Goal: Information Seeking & Learning: Learn about a topic

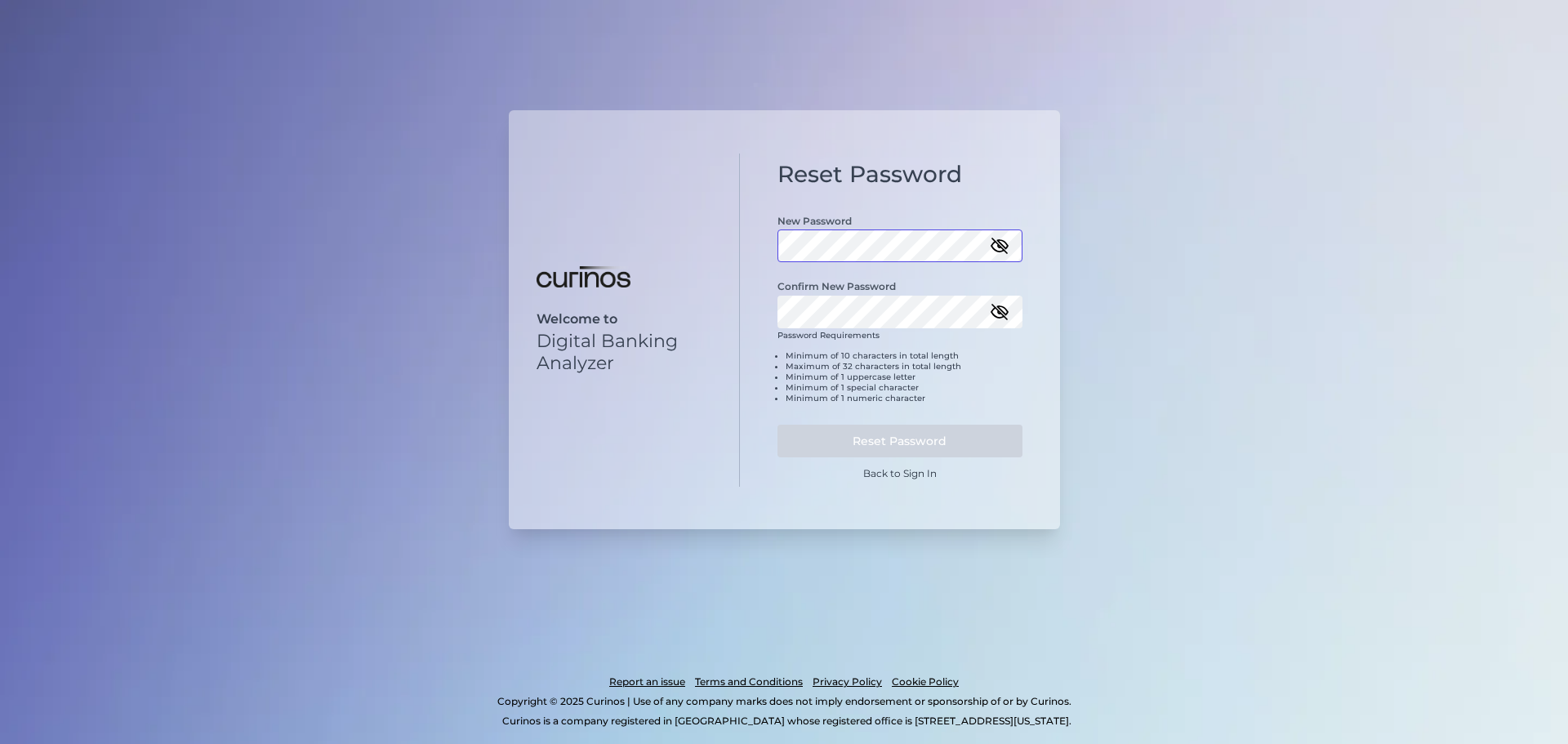
click at [707, 252] on div "Welcome to Digital Banking Analyzer Reset Password New Password Confirm New Pas…" at bounding box center [785, 320] width 551 height 419
click at [906, 434] on button "Reset Password" at bounding box center [899, 440] width 245 height 32
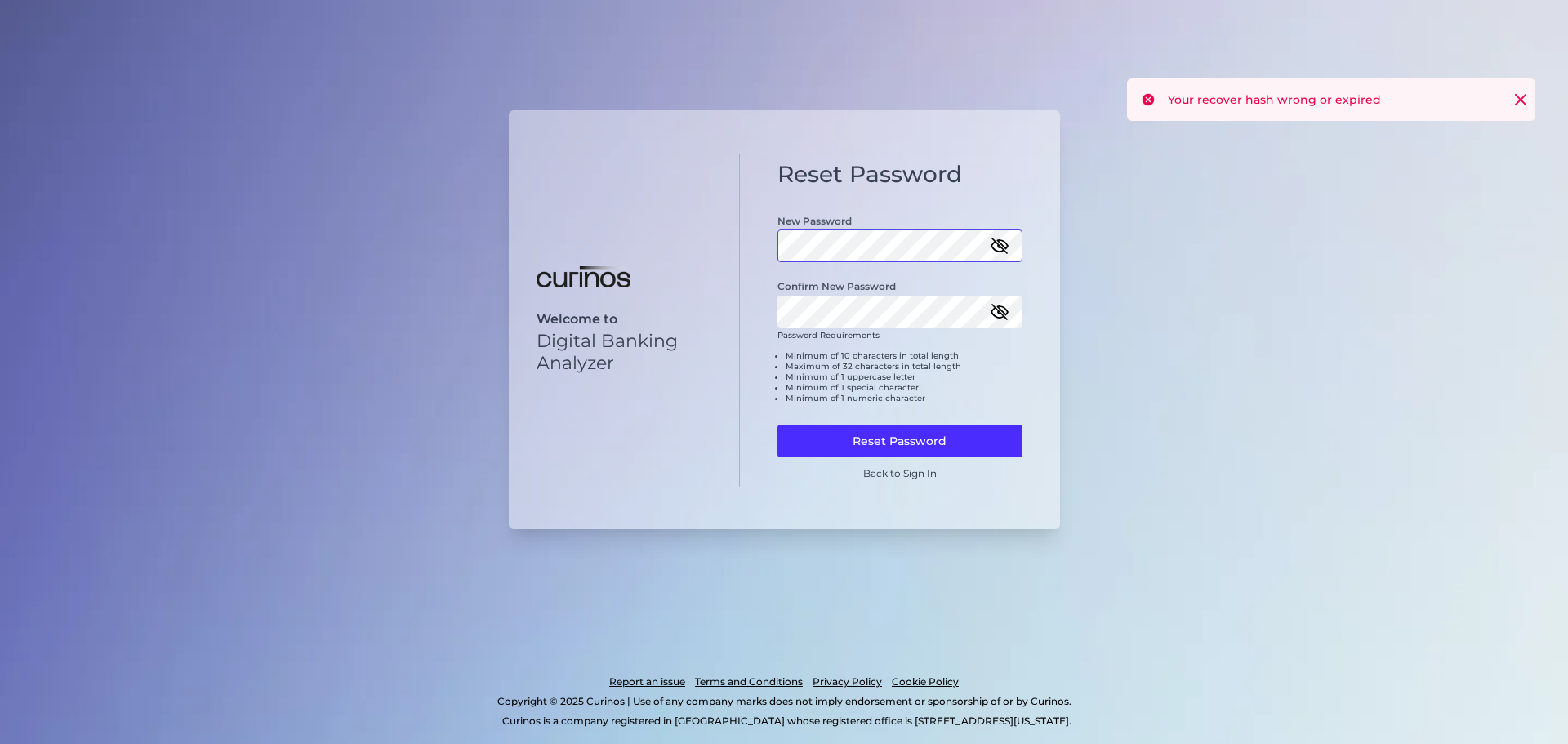
click at [699, 250] on div "Welcome to Digital Banking Analyzer Reset Password New Password Confirm New Pas…" at bounding box center [785, 320] width 551 height 419
click at [1009, 241] on div "New Password" at bounding box center [899, 229] width 245 height 66
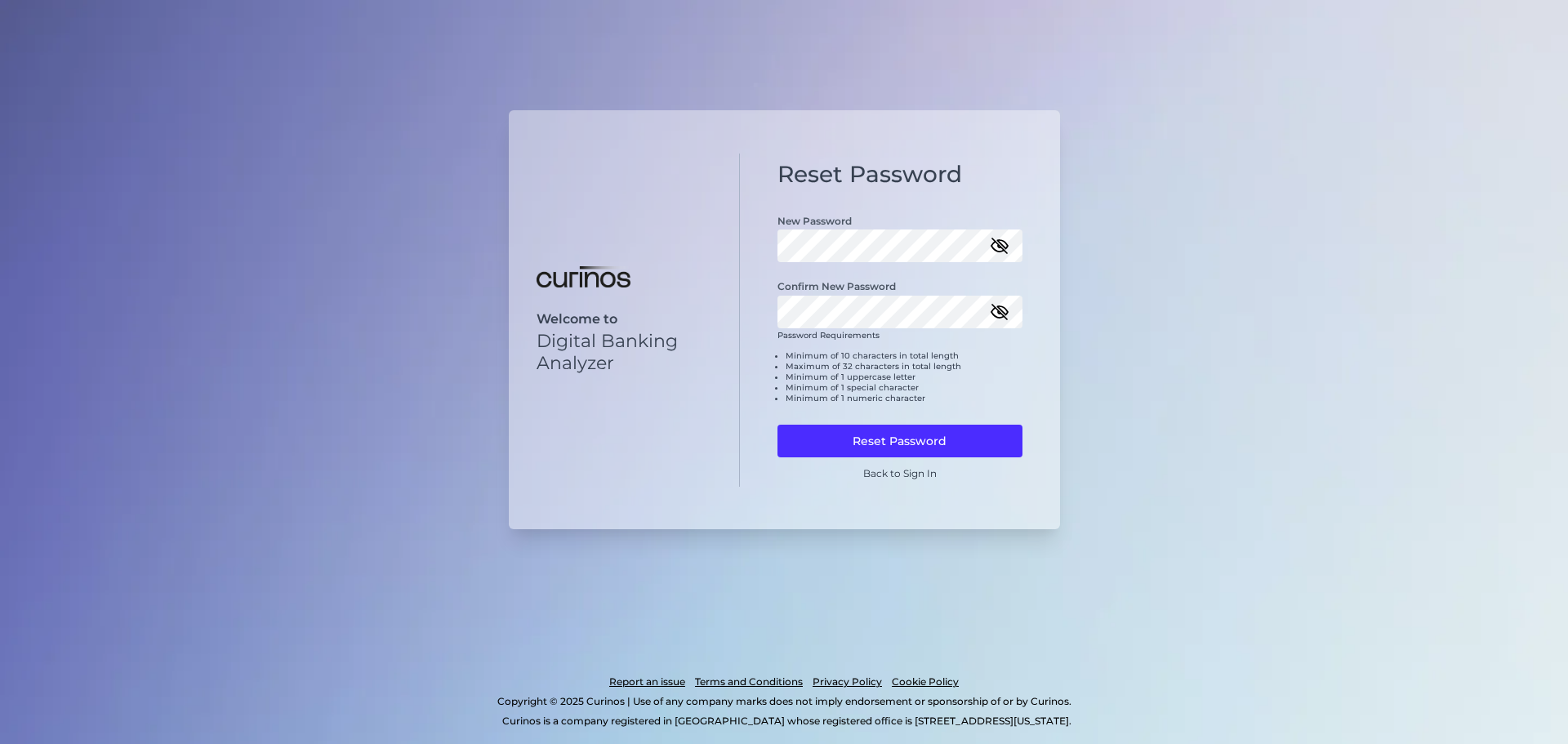
click at [1004, 250] on icon "button" at bounding box center [999, 246] width 17 height 12
click at [994, 310] on icon "button" at bounding box center [1000, 312] width 20 height 20
click at [714, 245] on div "Welcome to Digital Banking Analyzer Reset Password New Password Confirm New Pas…" at bounding box center [785, 320] width 551 height 419
click at [754, 314] on div "Reset Password New Password Confirm New Password Password Requirements Minimum …" at bounding box center [900, 320] width 321 height 333
click at [914, 444] on button "Reset Password" at bounding box center [899, 440] width 245 height 32
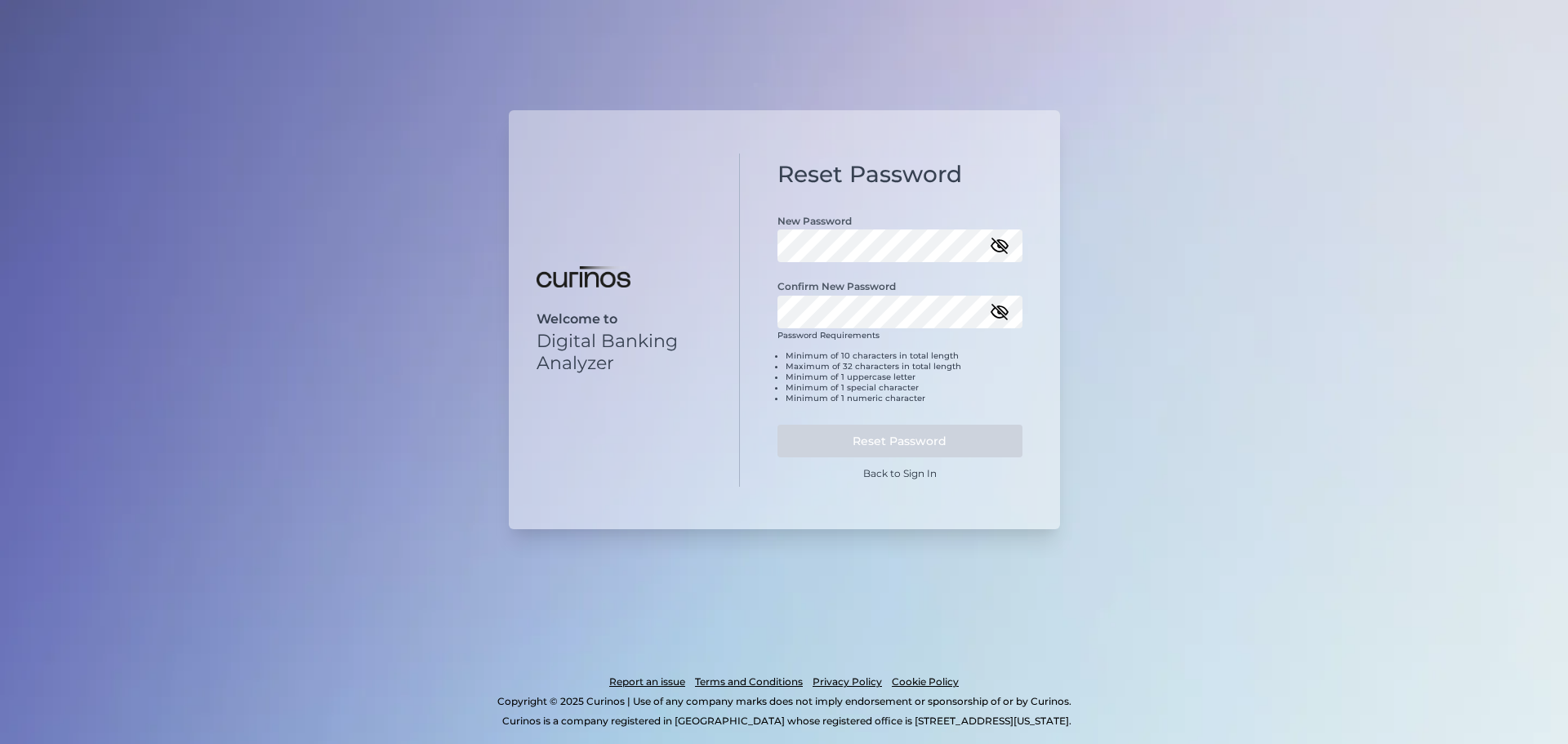
click at [996, 241] on icon "button" at bounding box center [1000, 245] width 20 height 20
click at [913, 441] on button "Reset Password" at bounding box center [899, 440] width 245 height 32
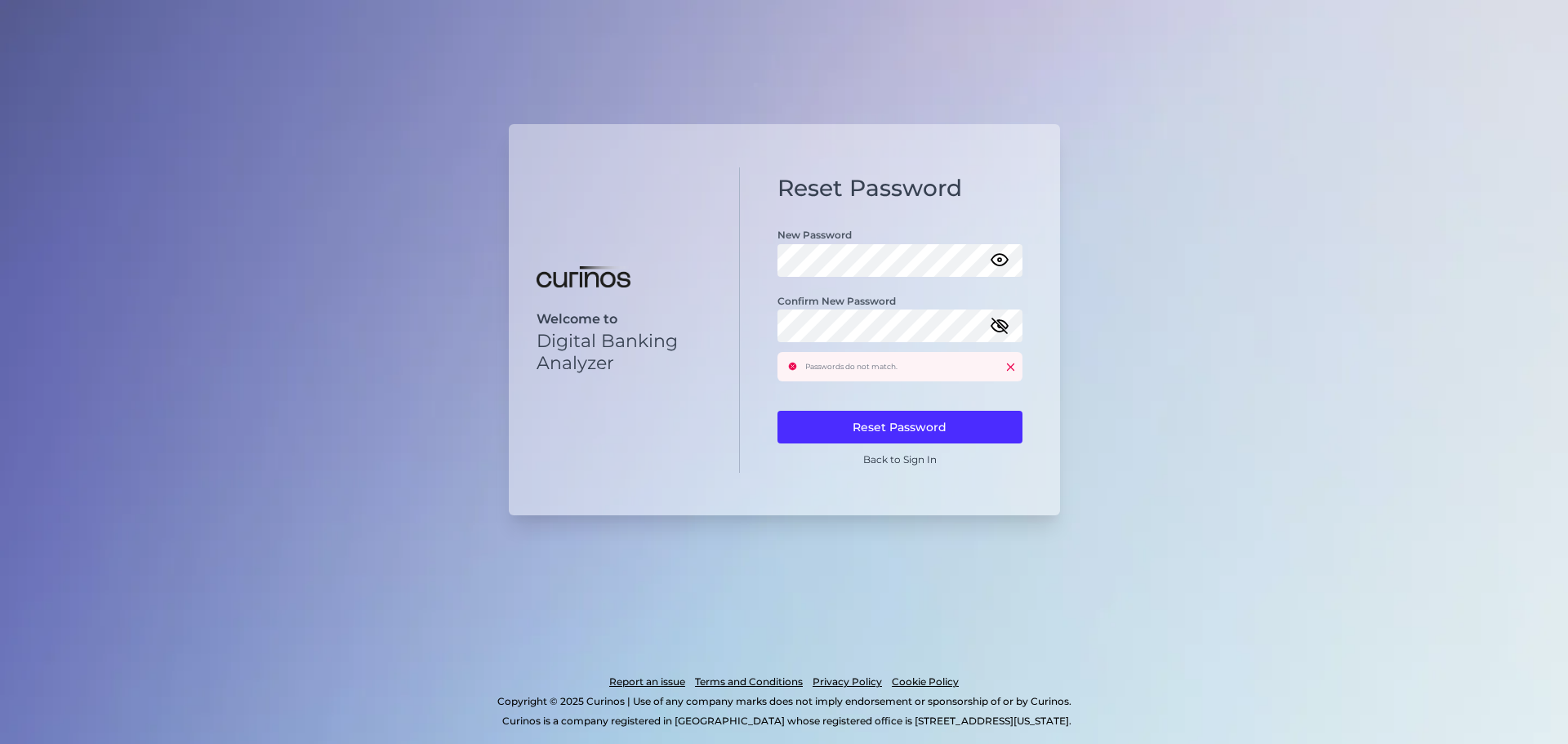
click at [1005, 323] on icon "button" at bounding box center [999, 327] width 17 height 12
click at [713, 328] on div "Welcome to Digital Banking Analyzer Reset Password New Password Confirm New Pas…" at bounding box center [785, 320] width 551 height 391
click at [872, 418] on button "Reset Password" at bounding box center [899, 426] width 245 height 32
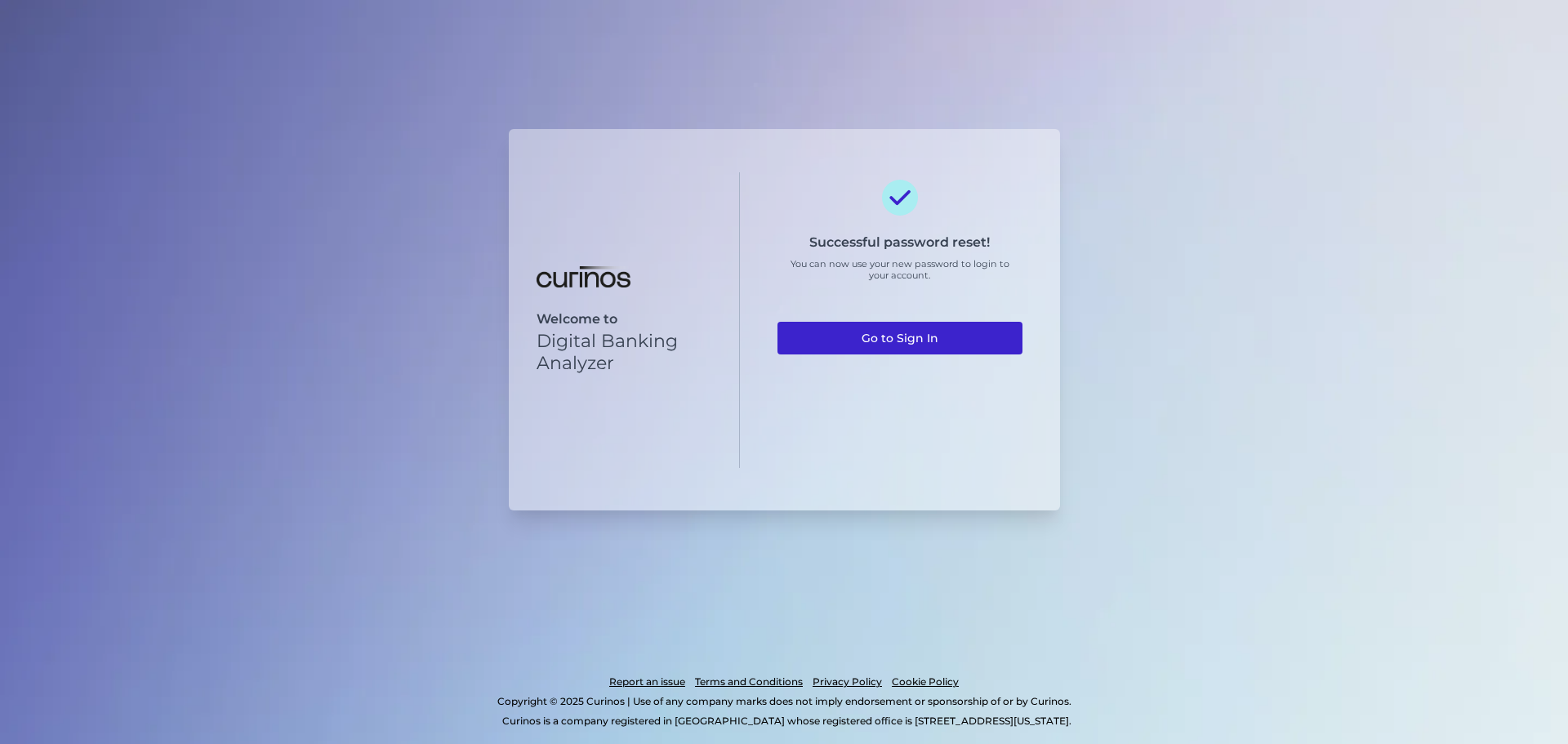
click at [901, 327] on link "Go to Sign In" at bounding box center [899, 337] width 245 height 32
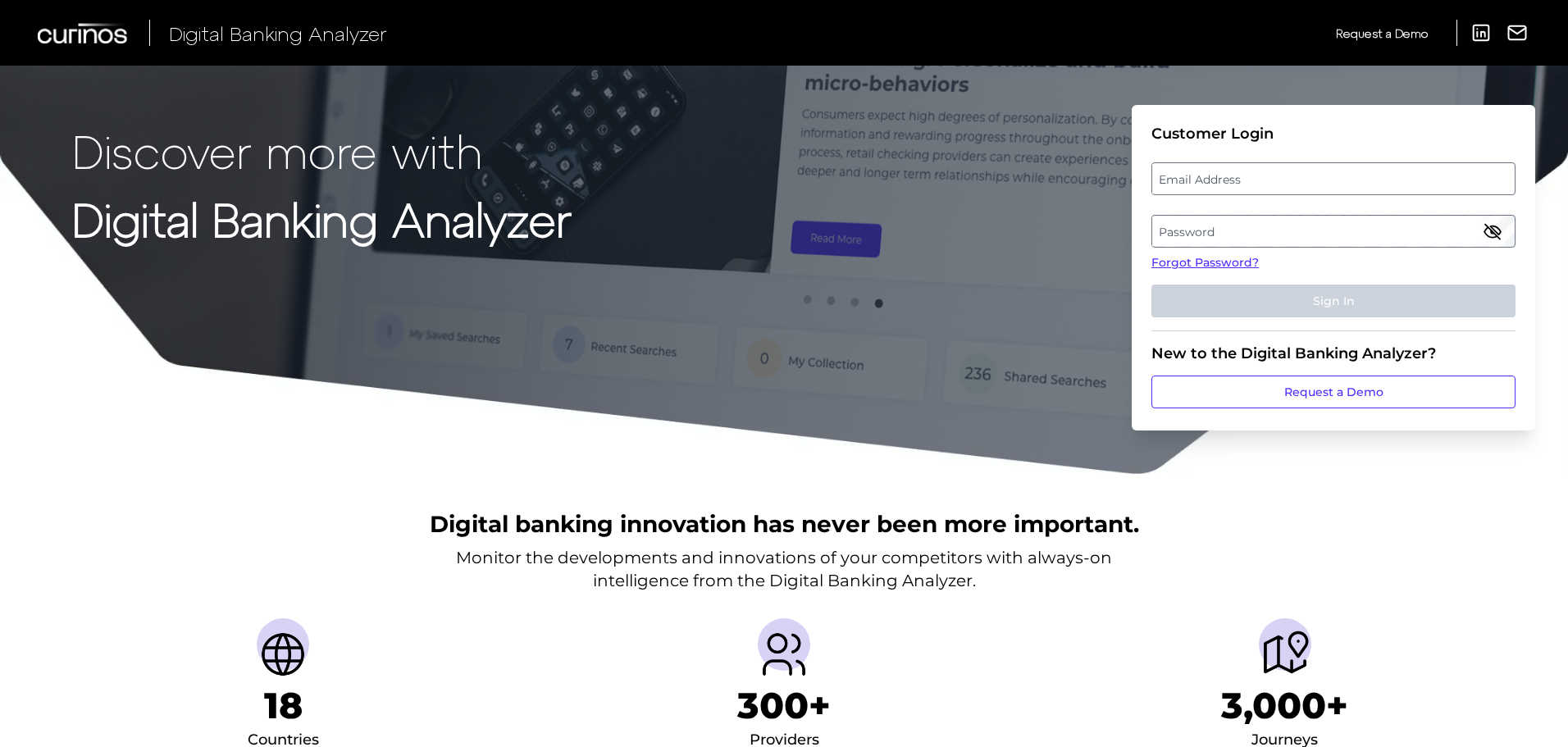
click at [1183, 187] on label "Email Address" at bounding box center [1333, 179] width 361 height 29
click at [1183, 187] on input "email" at bounding box center [1333, 178] width 364 height 32
click at [1263, 182] on input "kelli.kpea@td.cpm" at bounding box center [1333, 178] width 364 height 32
type input "[PERSON_NAME][EMAIL_ADDRESS][DOMAIN_NAME]"
click at [1284, 248] on fieldset "Customer Login Email Address kelli.kpea@td.com Password Forgot Password? Sign In" at bounding box center [1333, 228] width 364 height 207
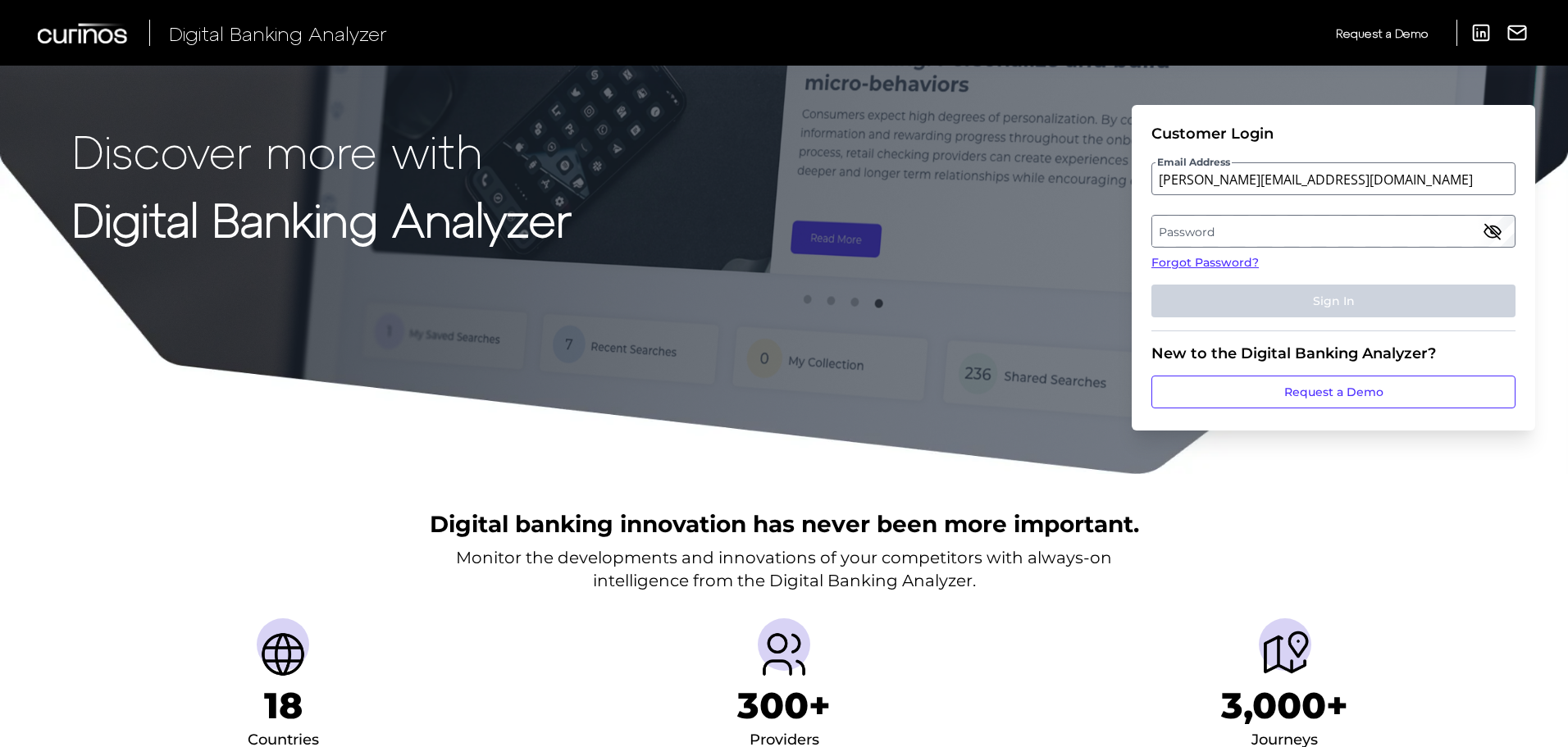
click at [1289, 236] on label "Password" at bounding box center [1333, 232] width 361 height 29
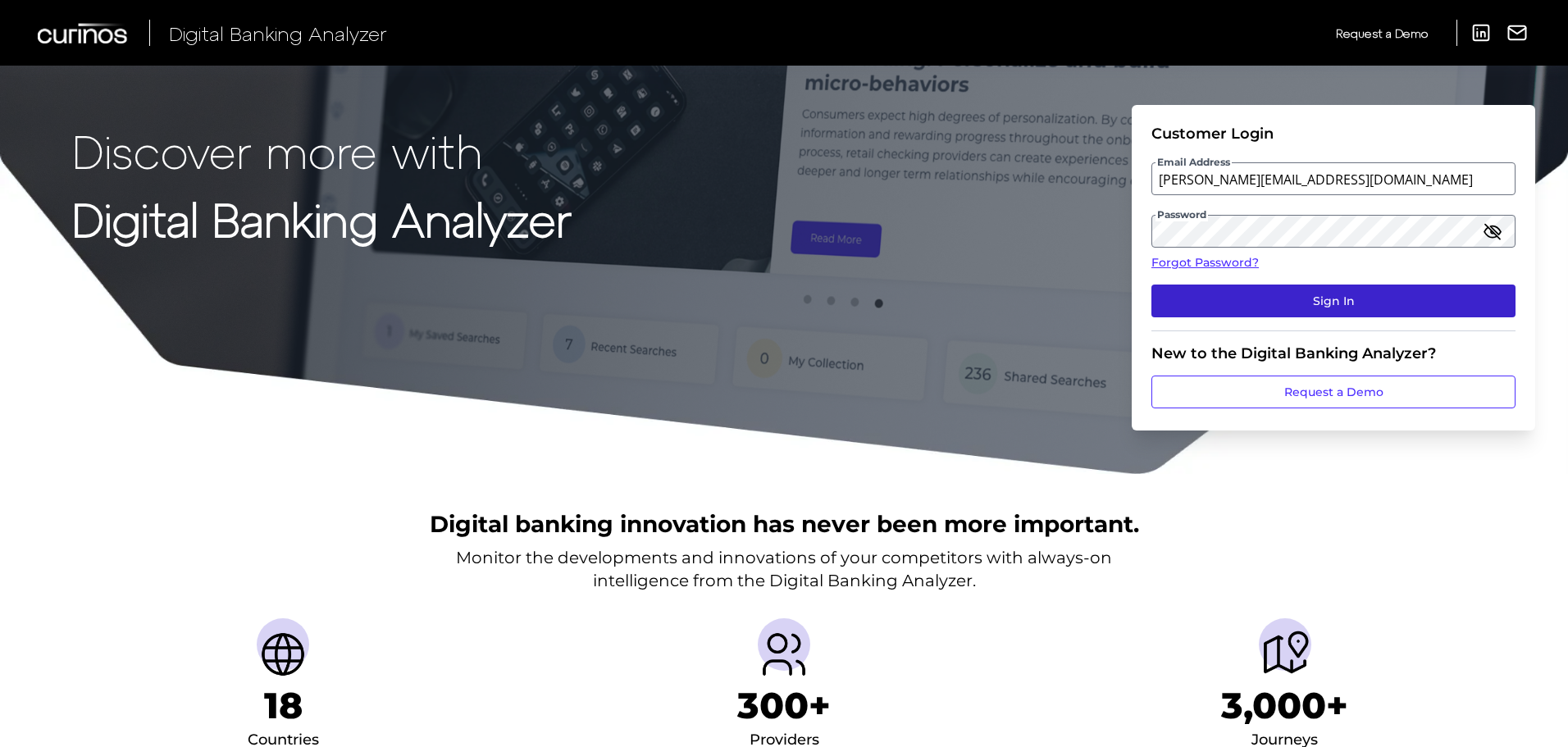
click at [1326, 287] on button "Sign In" at bounding box center [1333, 300] width 364 height 32
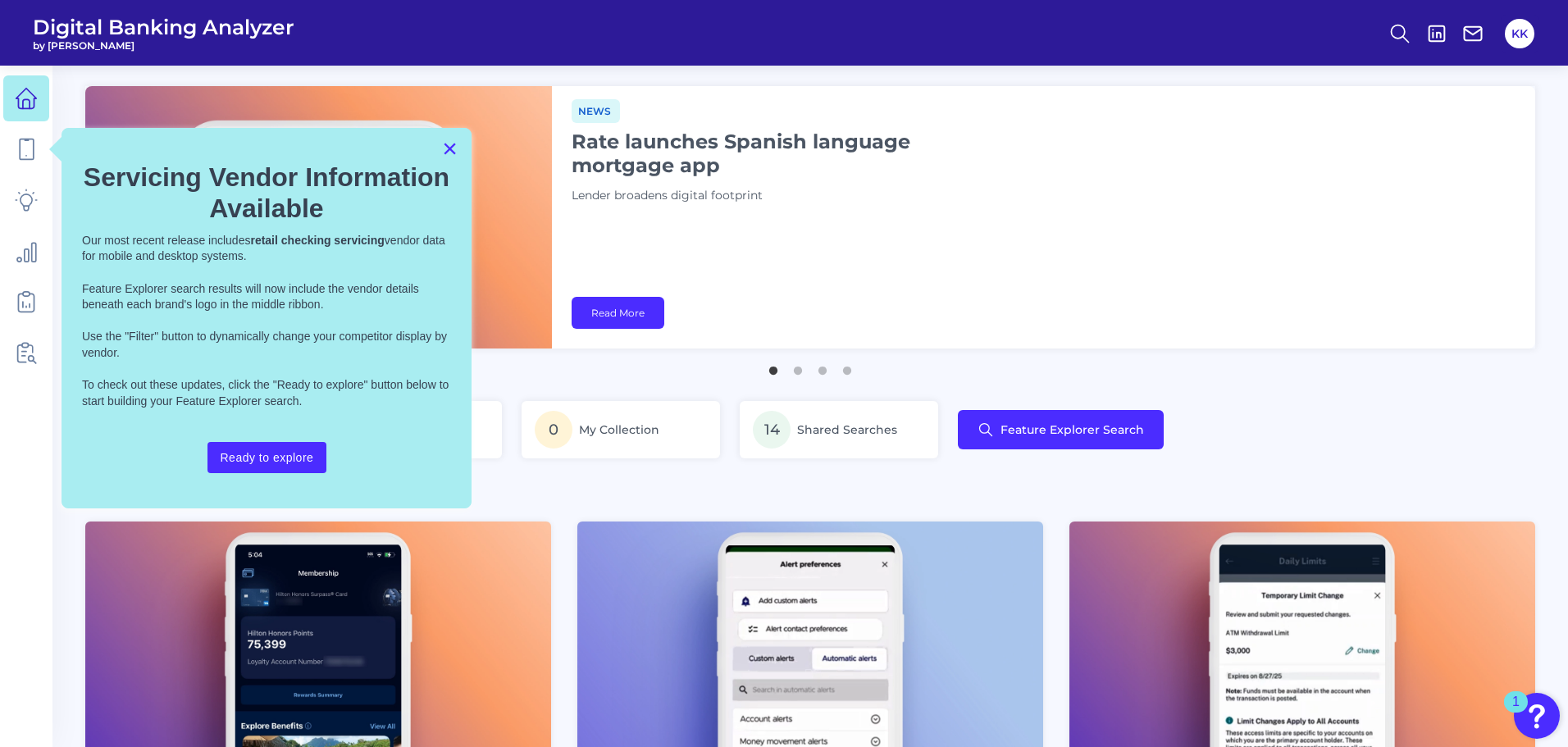
click at [446, 150] on button "×" at bounding box center [450, 148] width 16 height 27
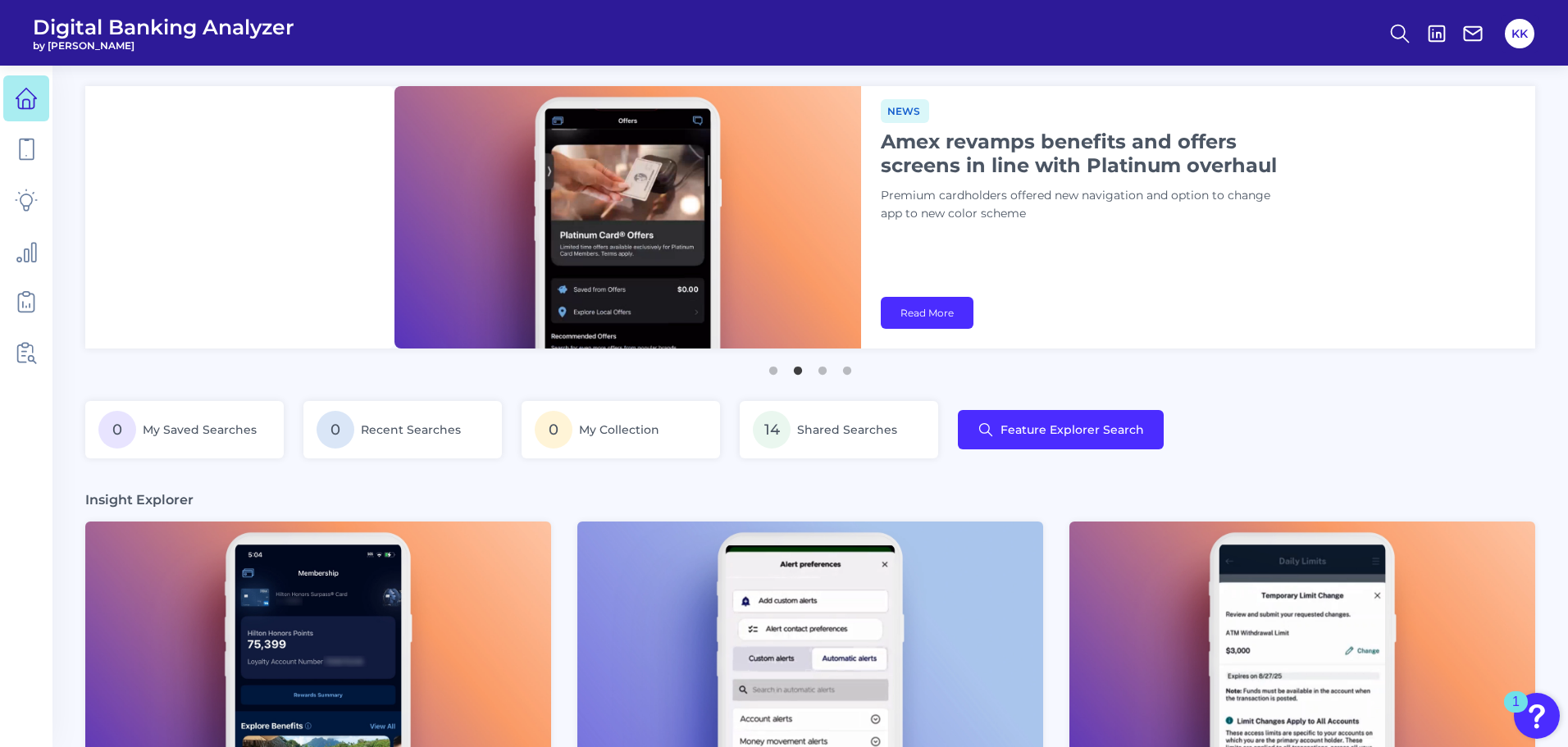
drag, startPoint x: 863, startPoint y: 196, endPoint x: 961, endPoint y: 195, distance: 98.0
click at [960, 195] on div "News Amex revamps benefits and offers screens in line with Platinum overhaul Pr…" at bounding box center [1353, 217] width 984 height 262
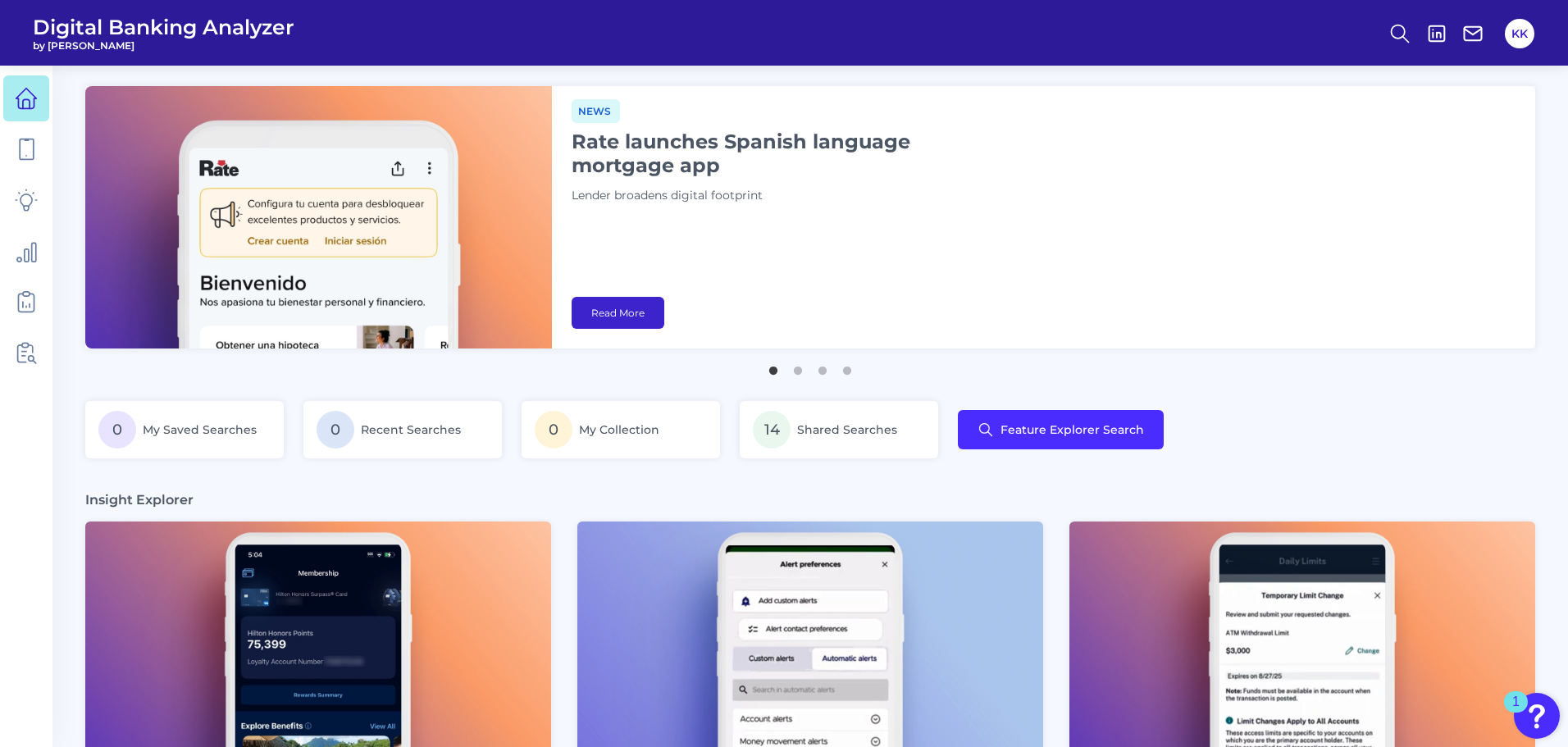
click at [631, 316] on link "Read More" at bounding box center [618, 312] width 92 height 32
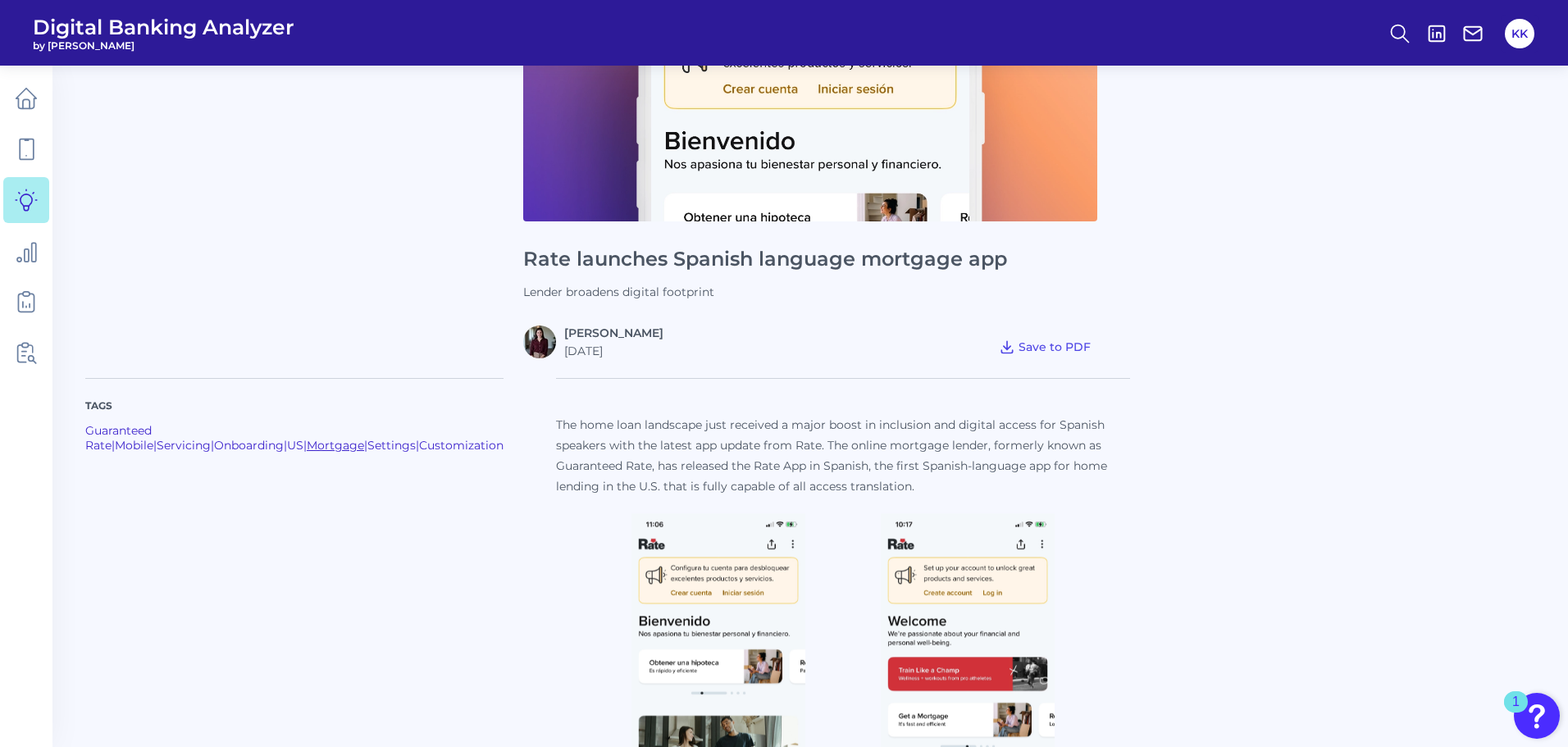
scroll to position [246, 0]
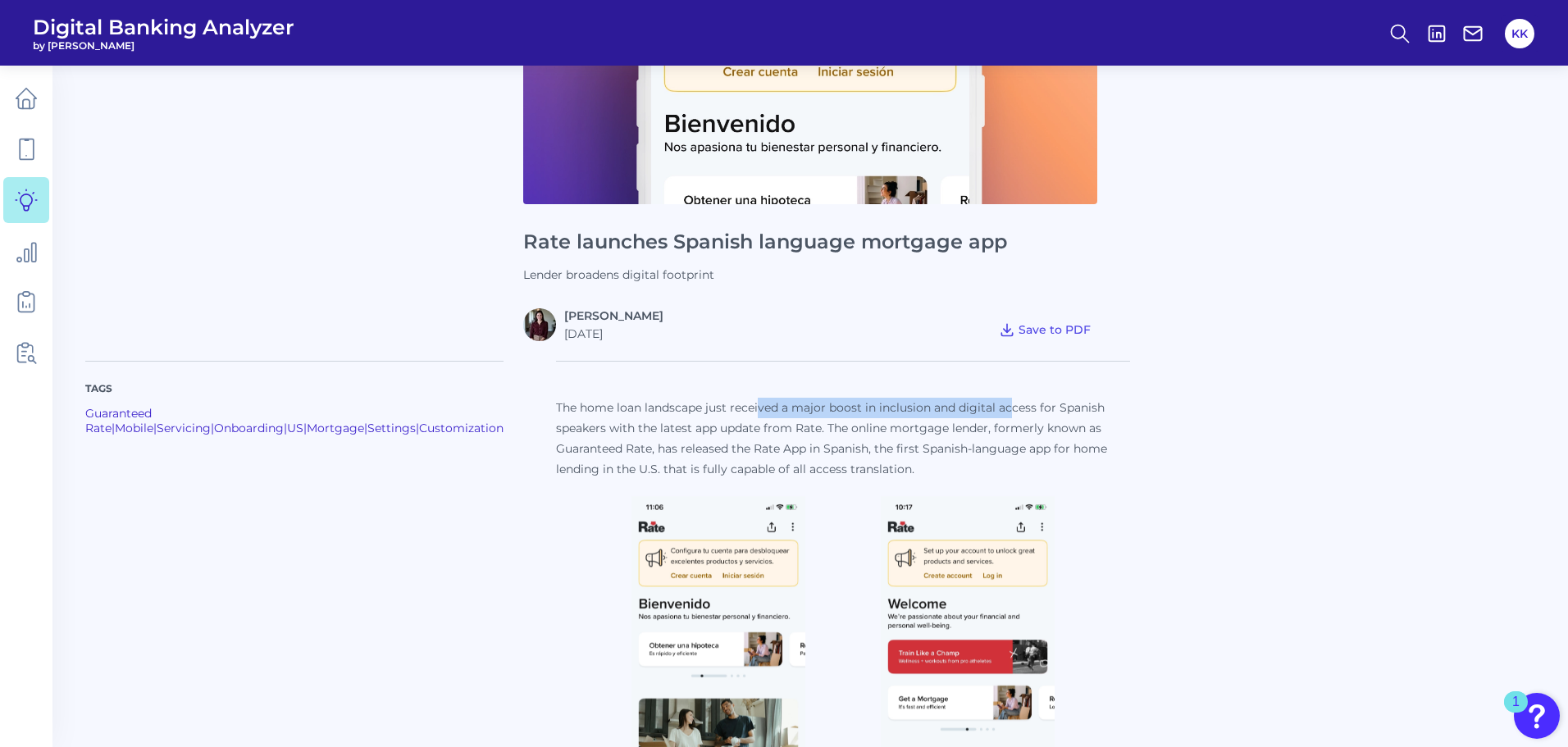
drag, startPoint x: 729, startPoint y: 411, endPoint x: 976, endPoint y: 406, distance: 247.1
click at [976, 406] on p "The home loan landscape just received a major boost in inclusion and digital ac…" at bounding box center [842, 439] width 574 height 82
drag, startPoint x: 594, startPoint y: 431, endPoint x: 864, endPoint y: 432, distance: 270.0
click at [864, 432] on p "The home loan landscape just received a major boost in inclusion and digital ac…" at bounding box center [842, 439] width 574 height 82
drag, startPoint x: 911, startPoint y: 428, endPoint x: 1044, endPoint y: 441, distance: 133.6
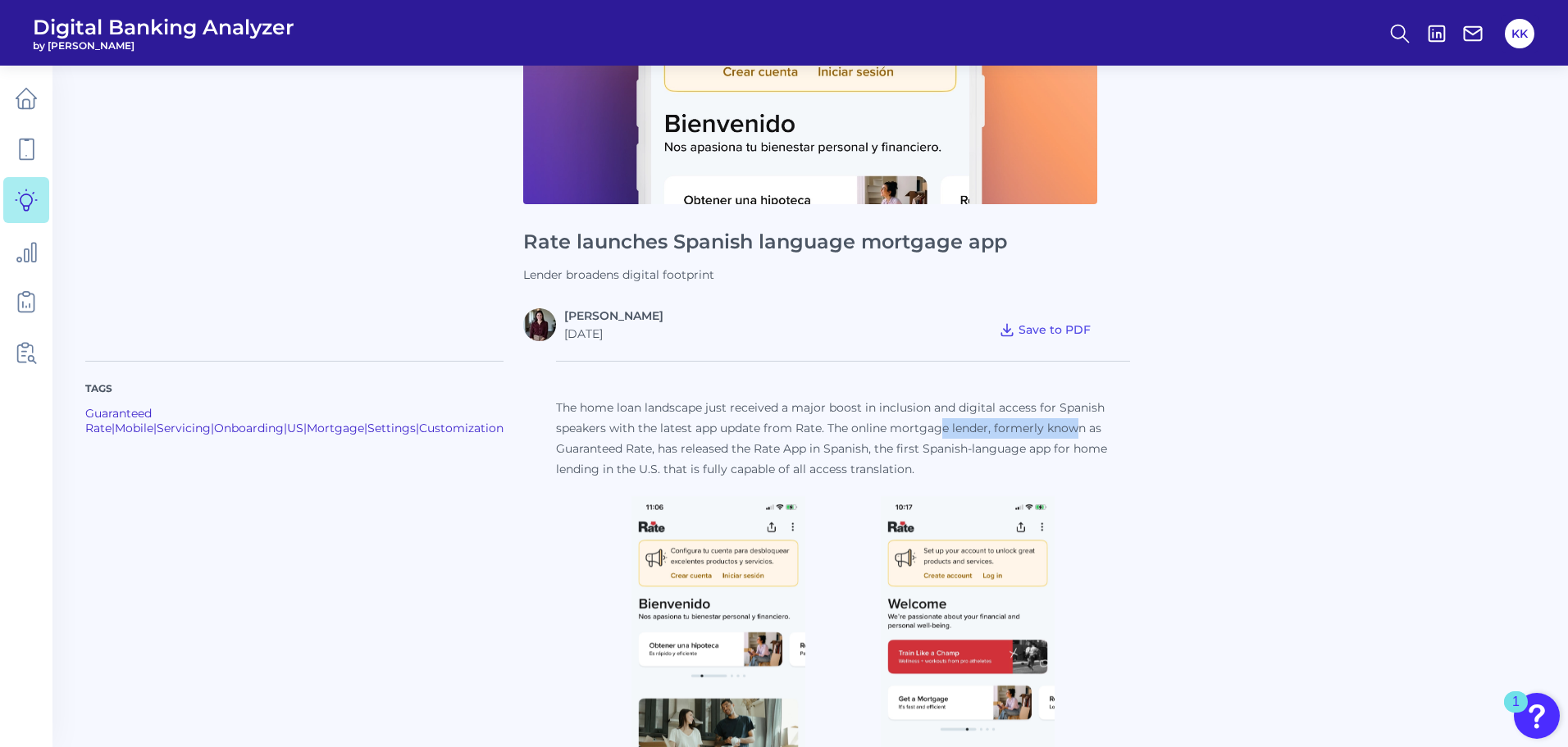
click at [1057, 434] on p "The home loan landscape just received a major boost in inclusion and digital ac…" at bounding box center [842, 439] width 574 height 82
drag, startPoint x: 591, startPoint y: 451, endPoint x: 828, endPoint y: 455, distance: 237.0
click at [828, 455] on p "The home loan landscape just received a major boost in inclusion and digital ac…" at bounding box center [842, 439] width 574 height 82
drag, startPoint x: 861, startPoint y: 452, endPoint x: 997, endPoint y: 451, distance: 136.0
click at [997, 451] on p "The home loan landscape just received a major boost in inclusion and digital ac…" at bounding box center [842, 439] width 574 height 82
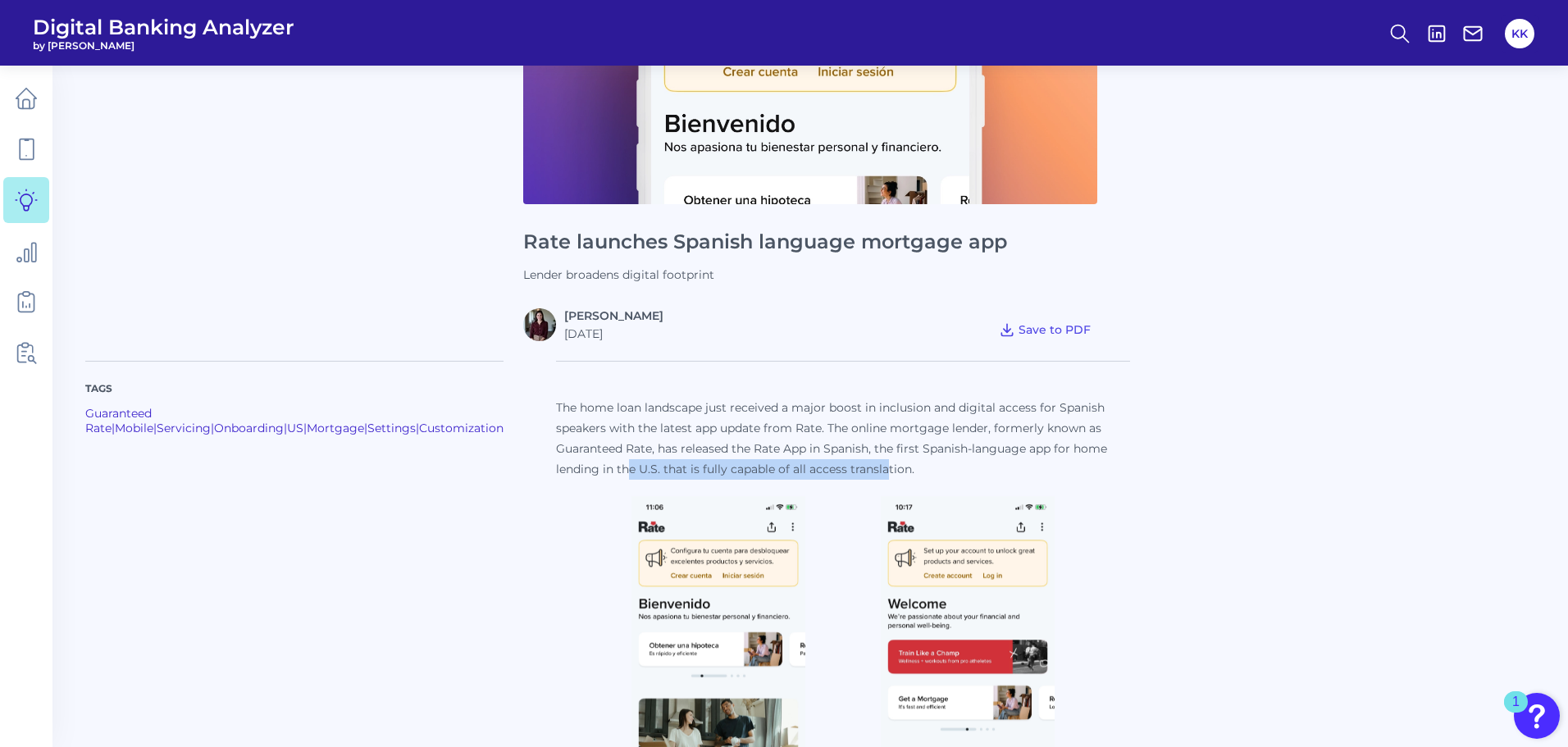
drag, startPoint x: 594, startPoint y: 461, endPoint x: 854, endPoint y: 476, distance: 260.4
click at [854, 476] on p "The home loan landscape just received a major boost in inclusion and digital ac…" at bounding box center [842, 439] width 574 height 82
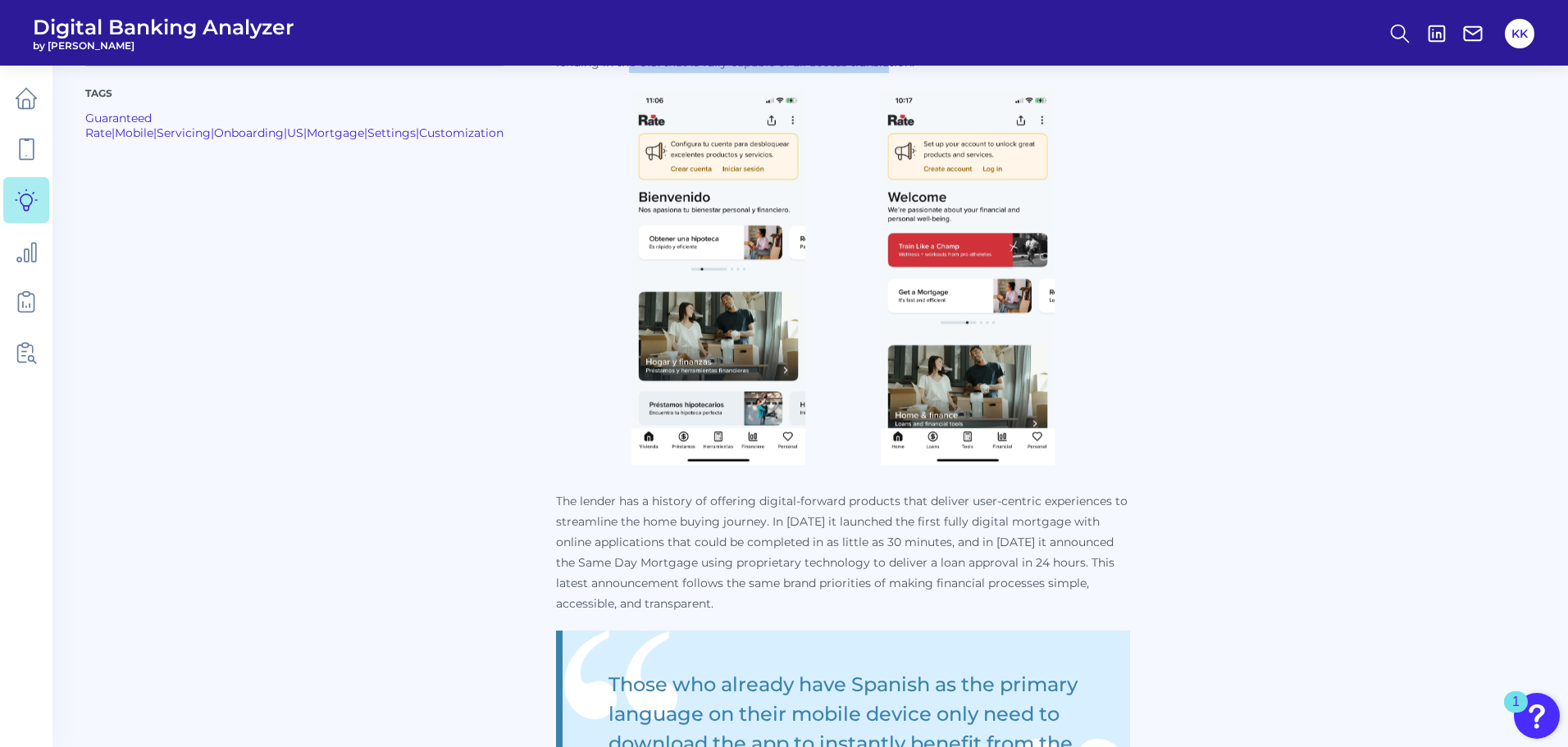
scroll to position [656, 0]
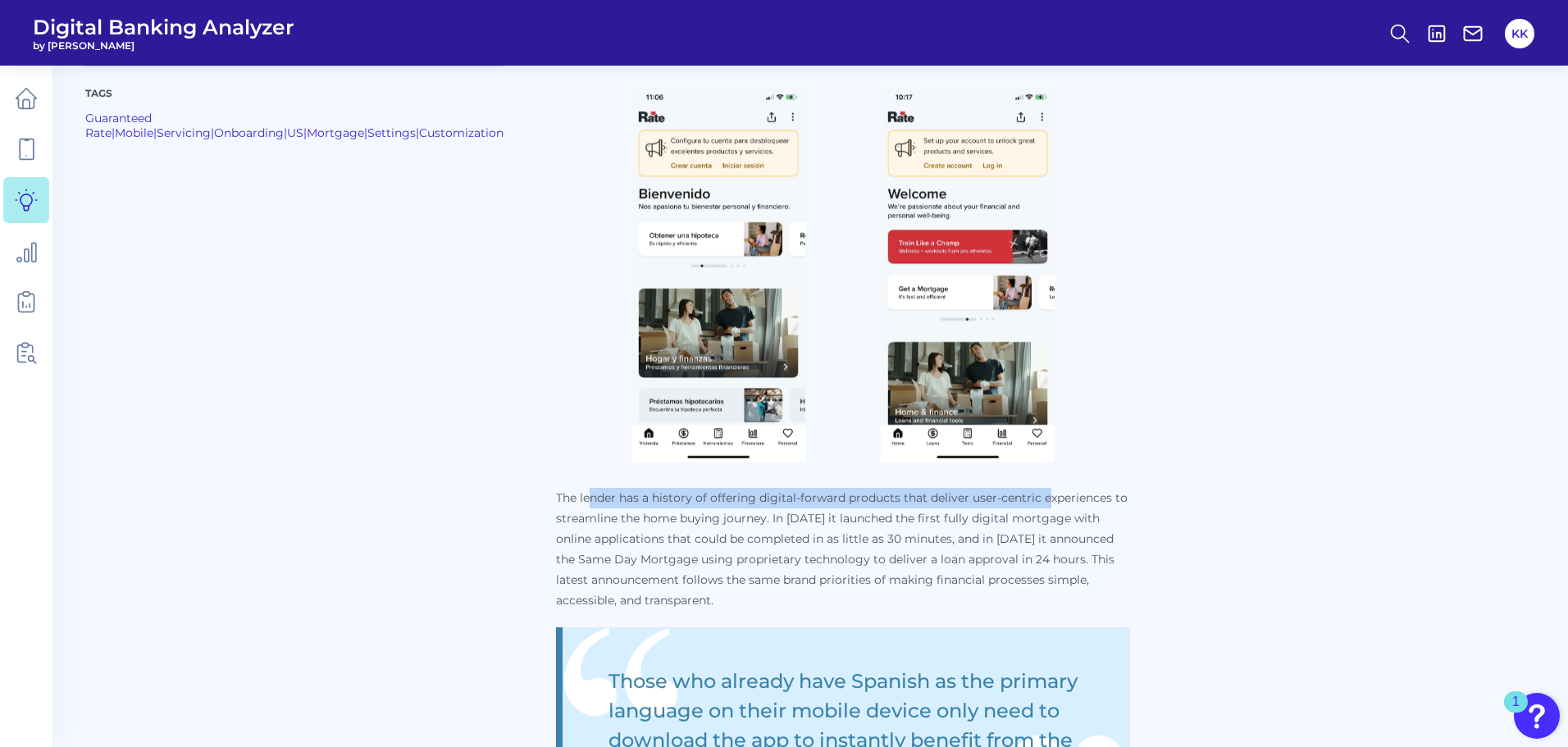
drag, startPoint x: 557, startPoint y: 501, endPoint x: 1021, endPoint y: 507, distance: 464.0
click at [1021, 507] on p "The lender has a history of offering digital-forward products that deliver user…" at bounding box center [842, 549] width 574 height 123
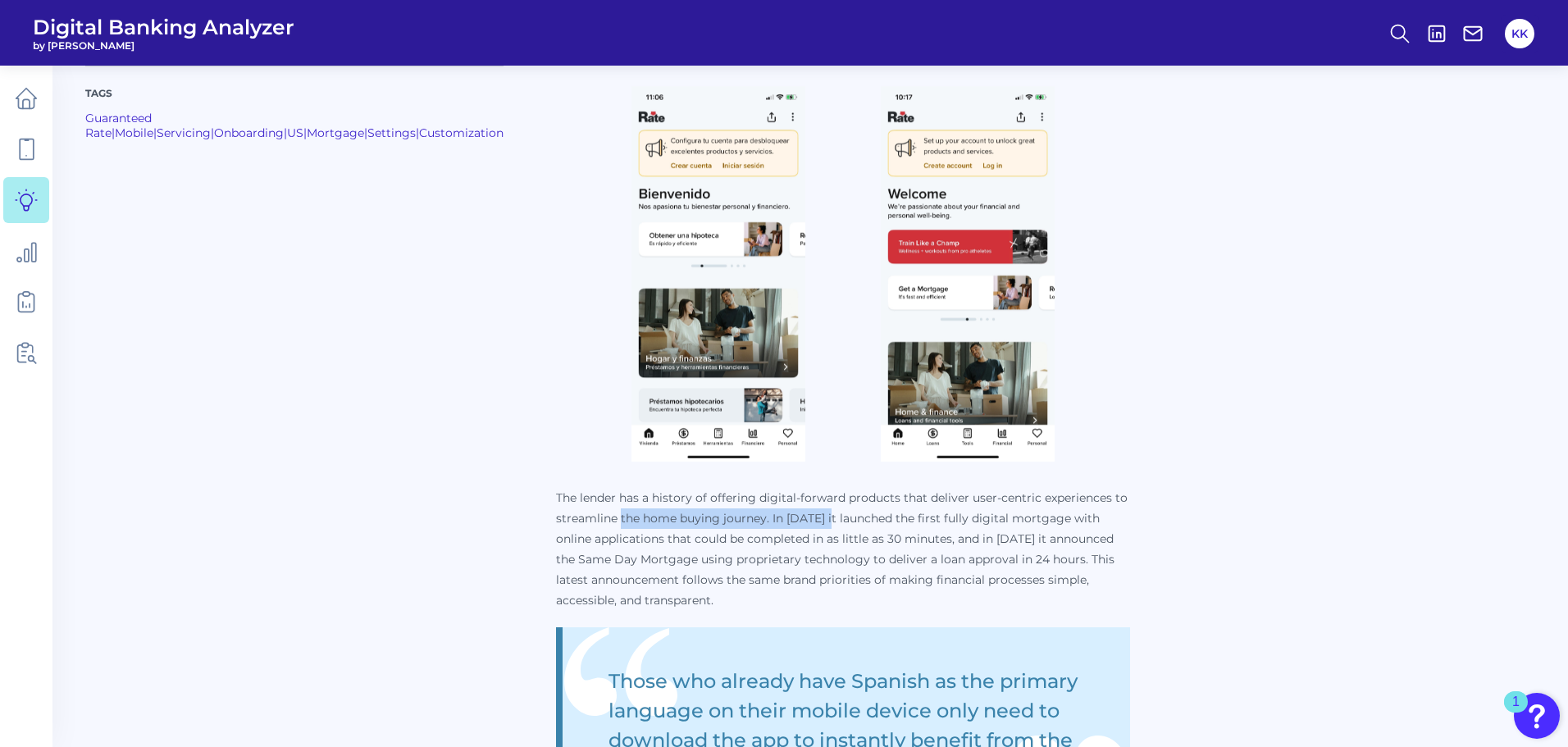
drag, startPoint x: 588, startPoint y: 512, endPoint x: 793, endPoint y: 527, distance: 205.5
click at [793, 527] on p "The lender has a history of offering digital-forward products that deliver user…" at bounding box center [842, 549] width 574 height 123
drag, startPoint x: 883, startPoint y: 523, endPoint x: 1034, endPoint y: 528, distance: 151.1
click at [1034, 528] on p "The lender has a history of offering digital-forward products that deliver user…" at bounding box center [842, 549] width 574 height 123
drag, startPoint x: 600, startPoint y: 537, endPoint x: 790, endPoint y: 537, distance: 190.0
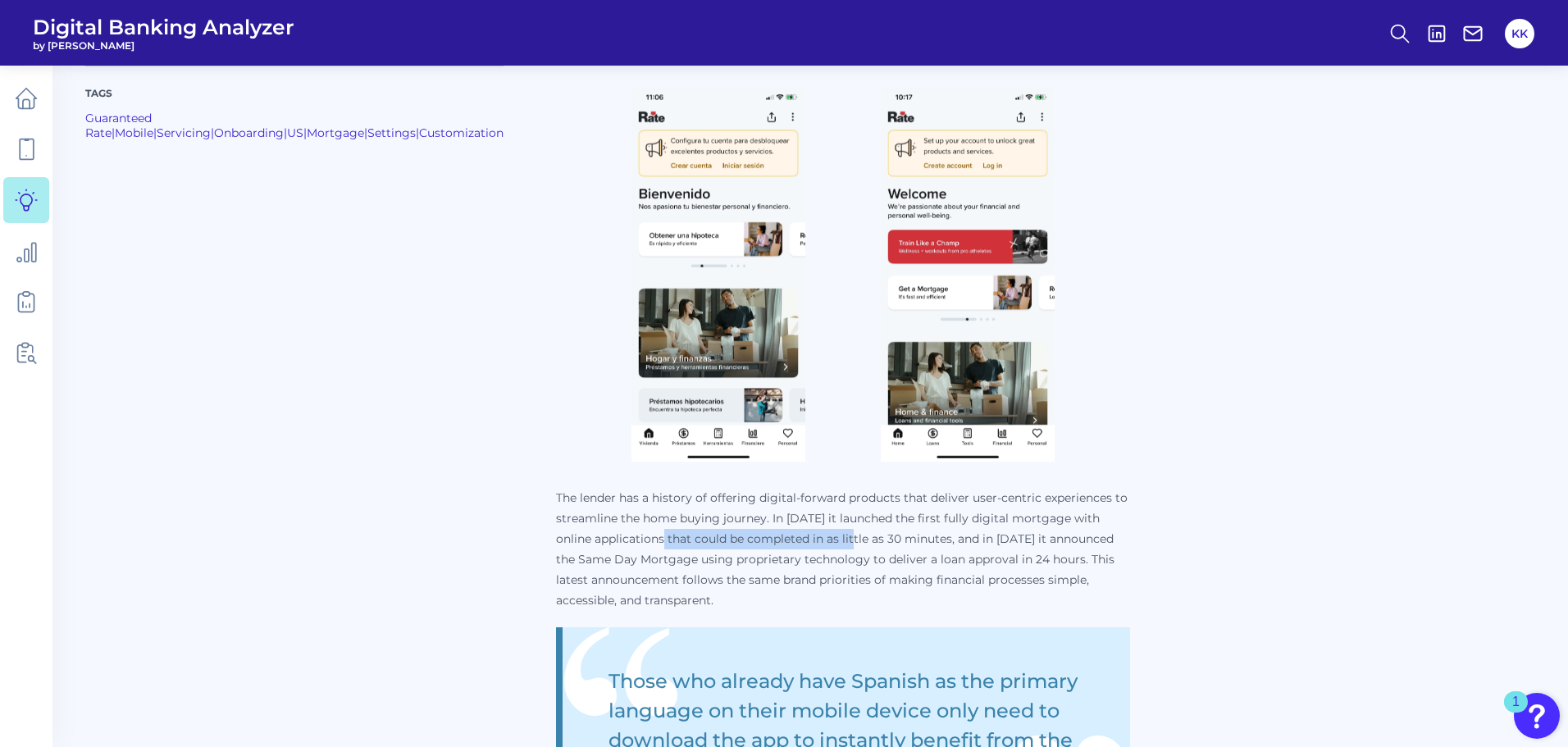
click at [790, 537] on p "The lender has a history of offering digital-forward products that deliver user…" at bounding box center [842, 549] width 574 height 123
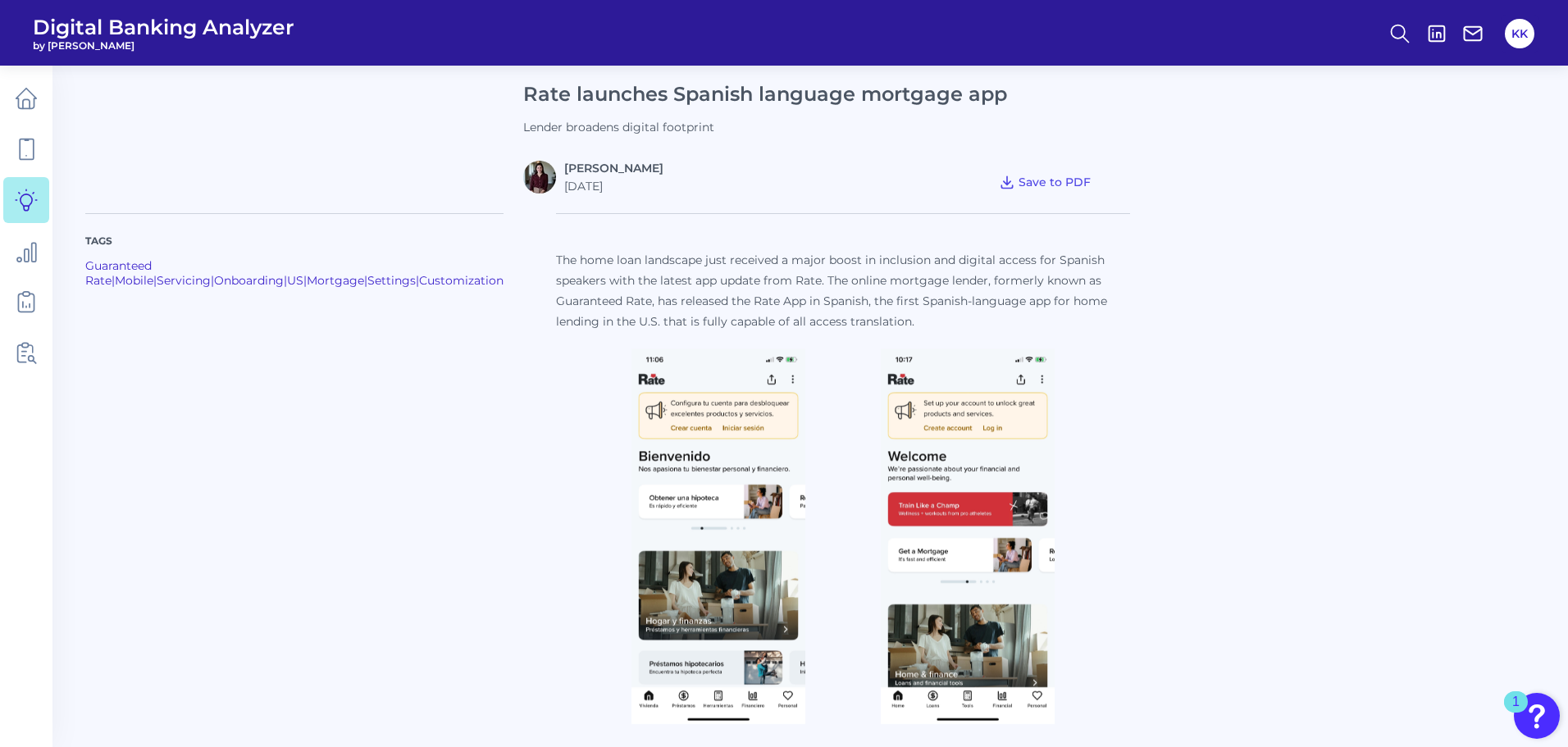
scroll to position [0, 0]
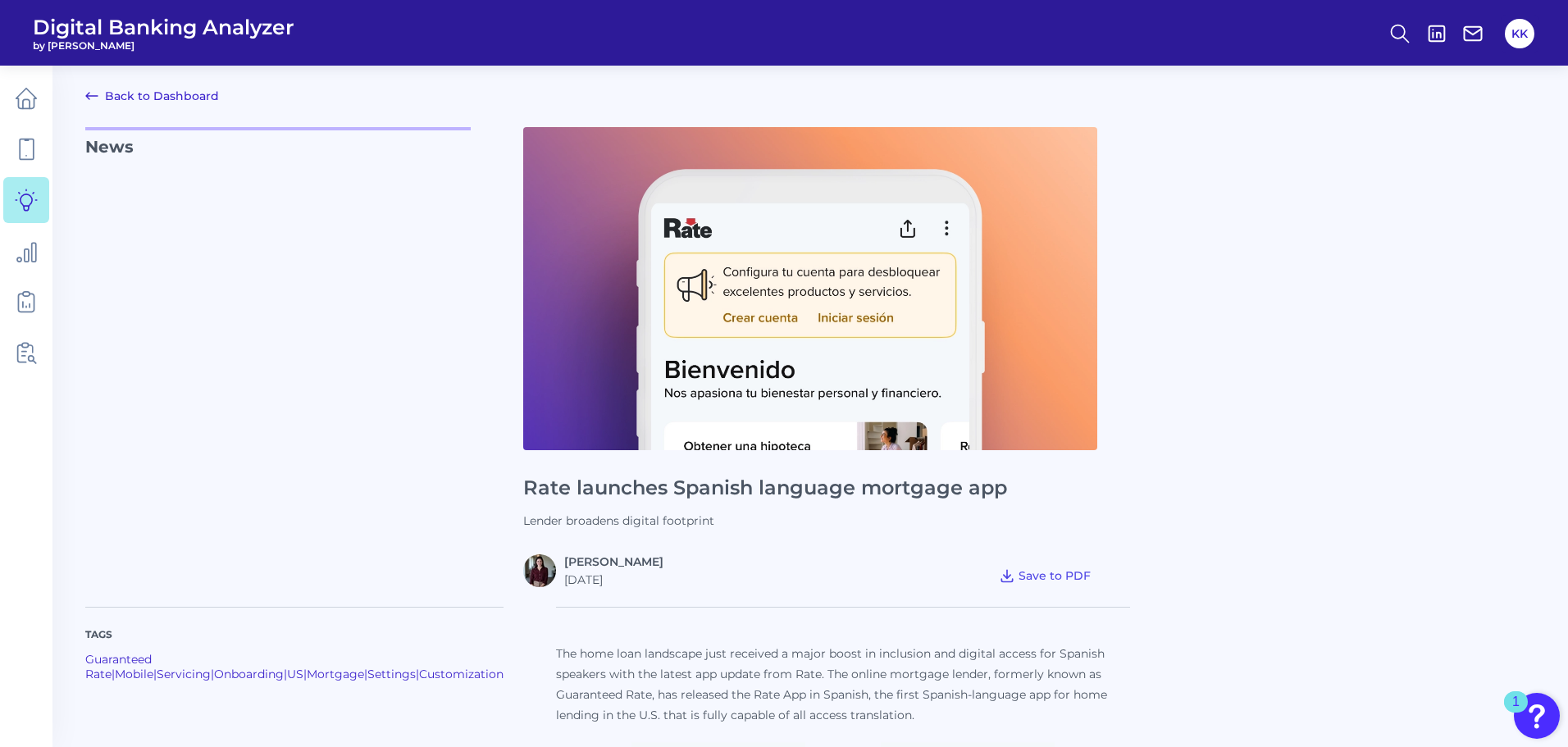
click at [124, 89] on link "Back to Dashboard" at bounding box center [152, 96] width 134 height 20
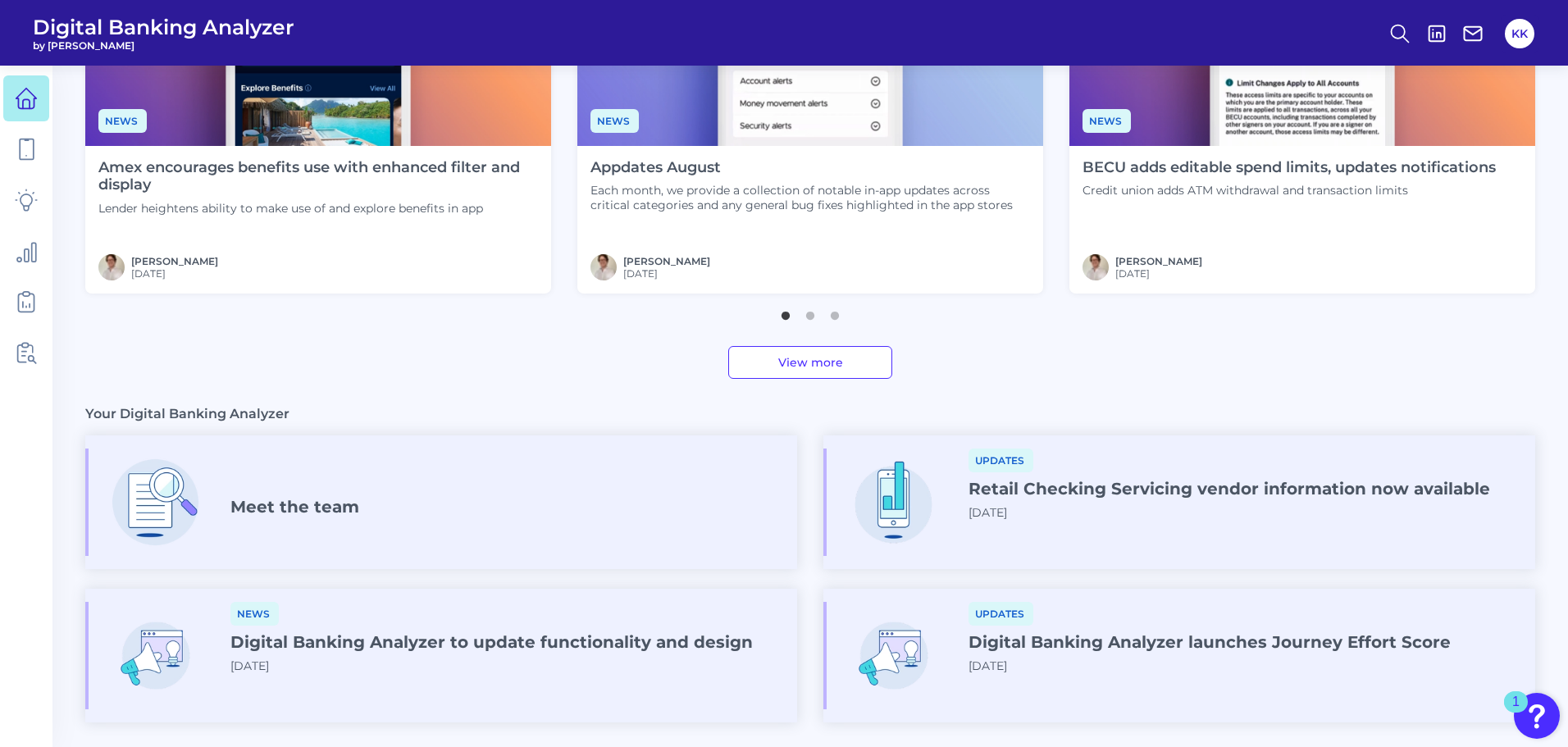
scroll to position [738, 0]
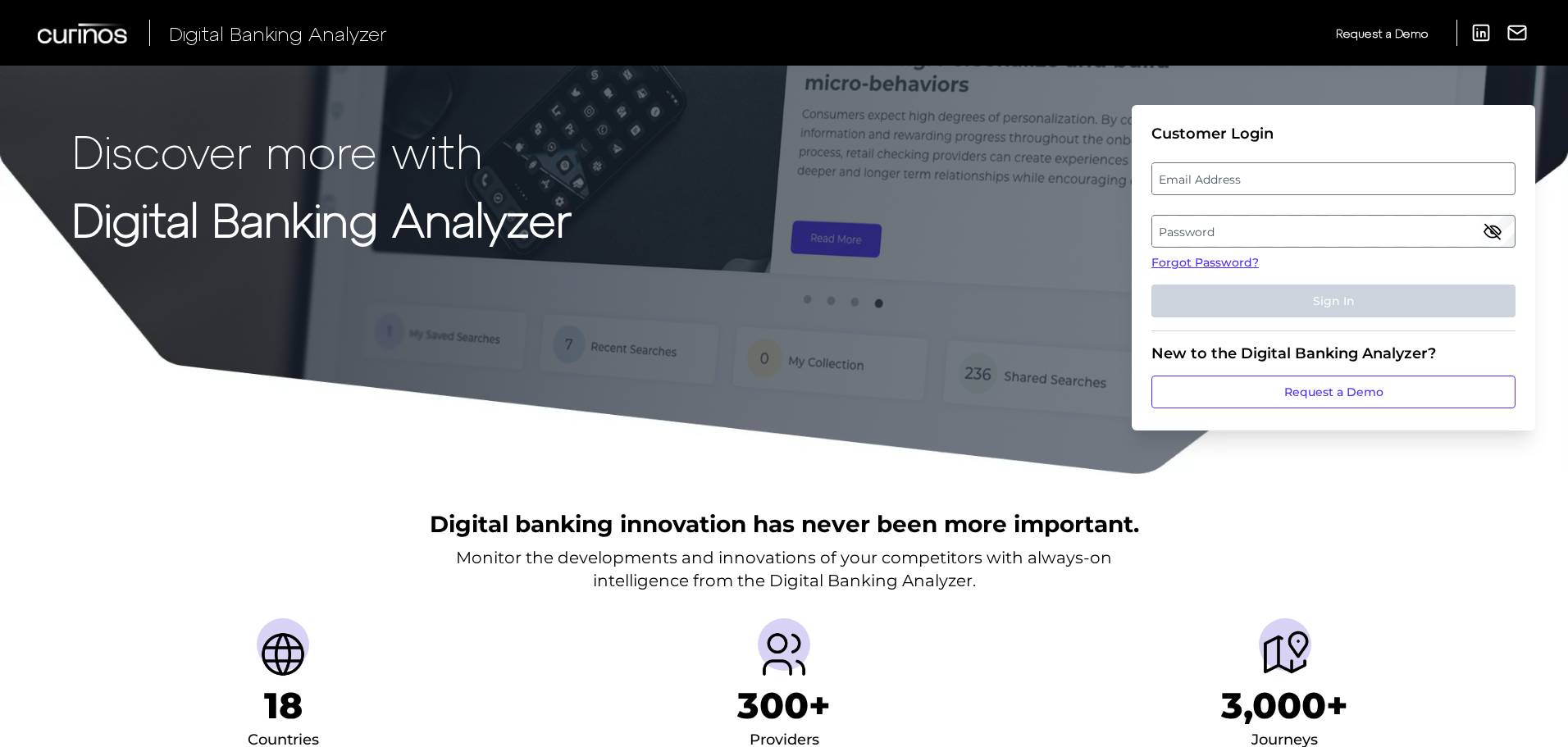
click at [1223, 175] on label "Email Address" at bounding box center [1333, 179] width 361 height 29
click at [1223, 175] on input "email" at bounding box center [1333, 178] width 364 height 32
type input "[PERSON_NAME][EMAIL_ADDRESS][DOMAIN_NAME]"
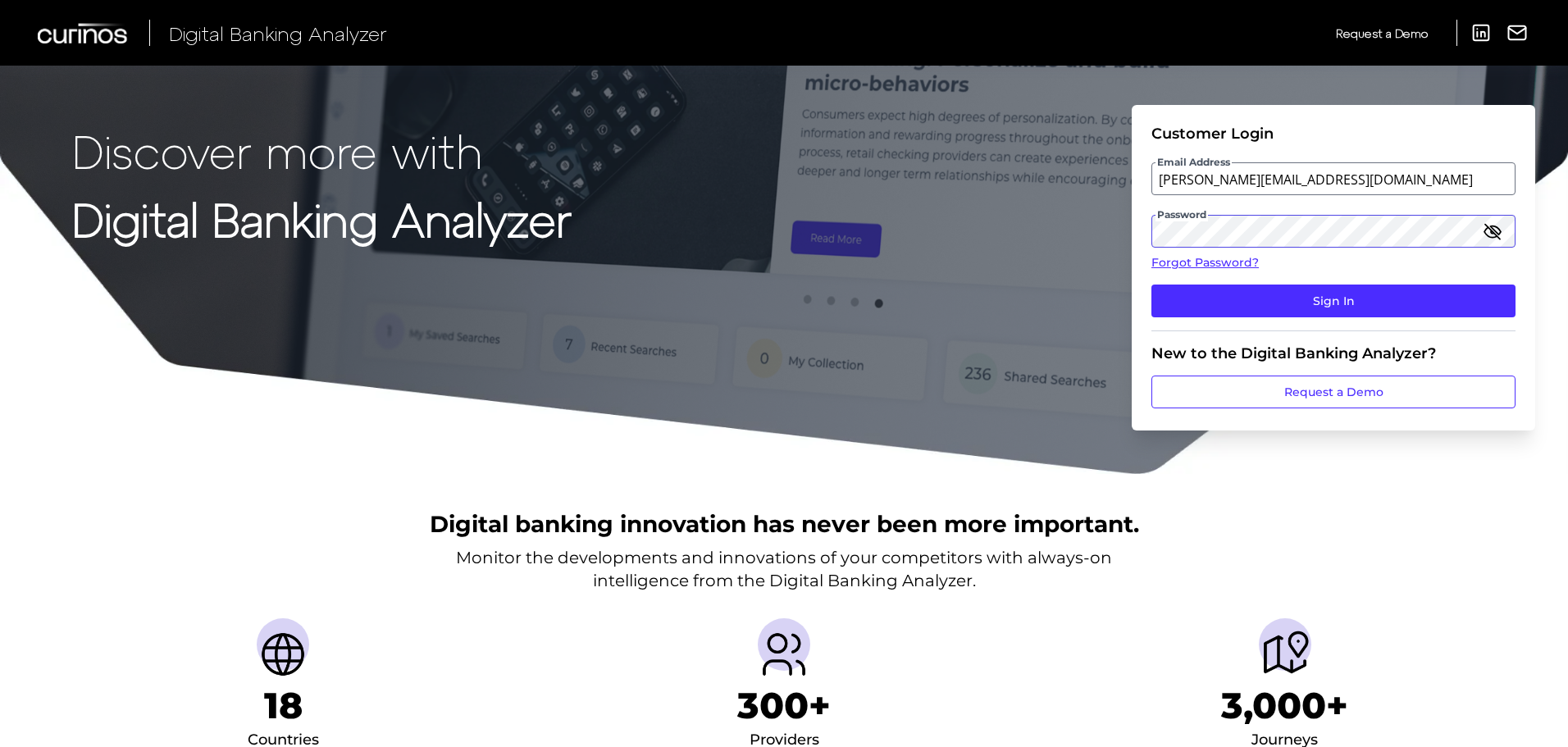
click at [1152, 285] on button "Sign In" at bounding box center [1333, 300] width 364 height 32
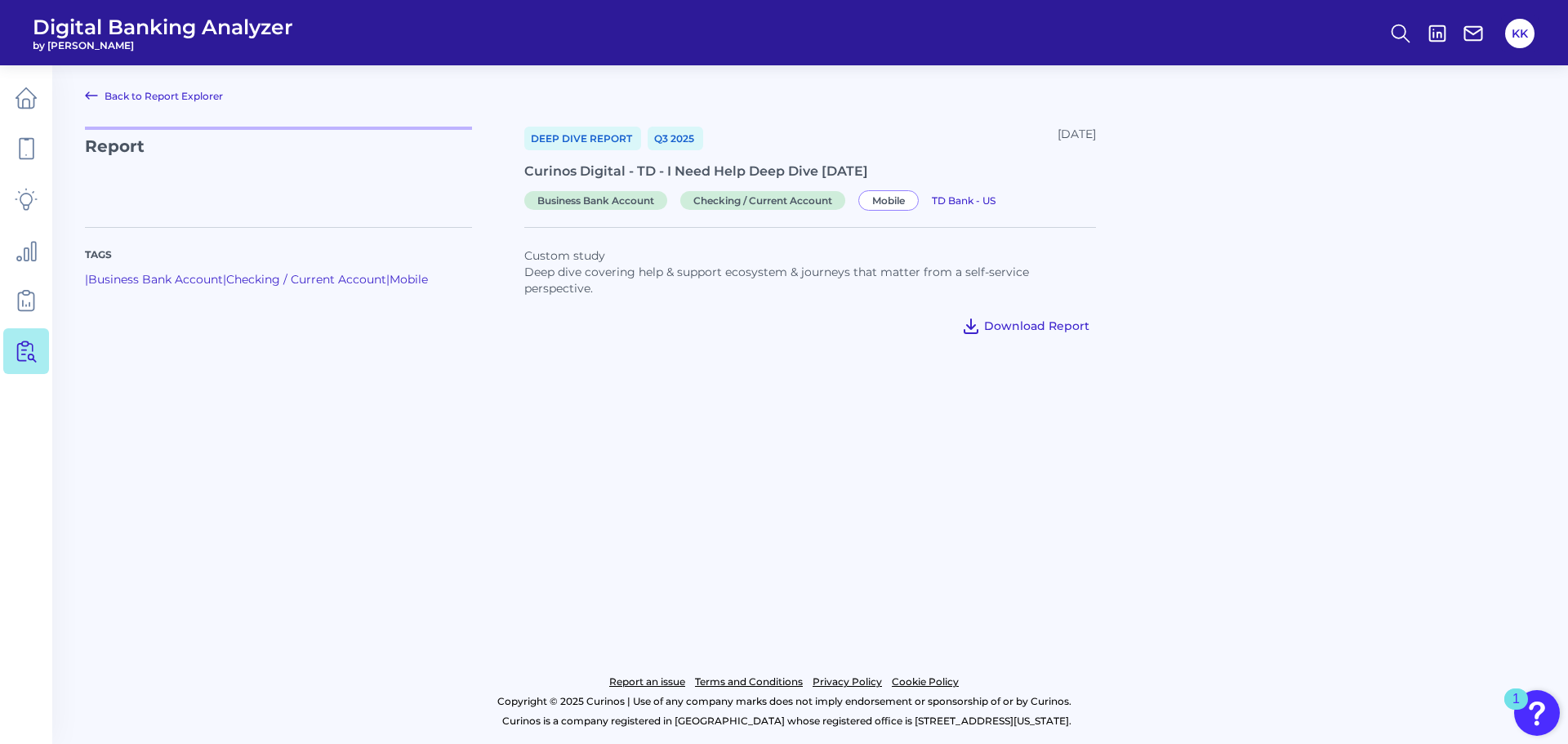
click at [1041, 325] on span "Download Report" at bounding box center [1037, 326] width 106 height 15
